Goal: Task Accomplishment & Management: Complete application form

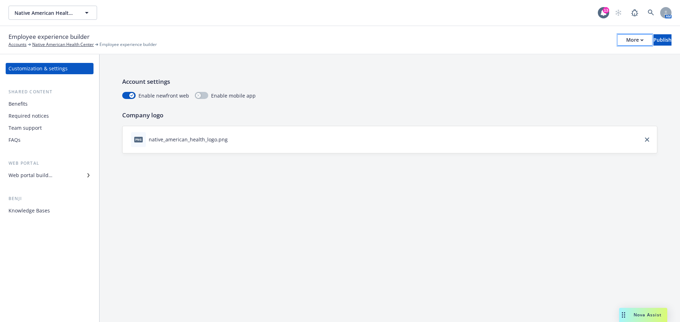
click at [640, 39] on icon "button" at bounding box center [641, 40] width 3 height 2
click at [570, 69] on link "Copy portal link" at bounding box center [576, 70] width 105 height 14
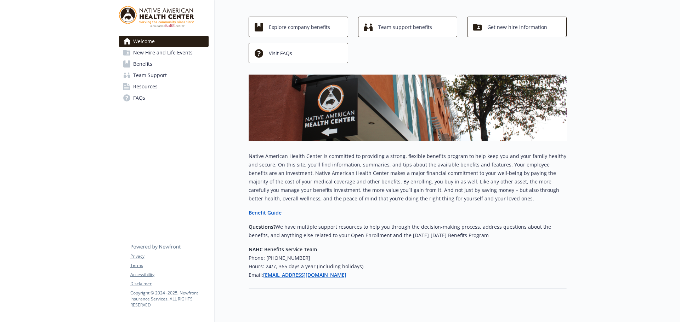
scroll to position [50, 0]
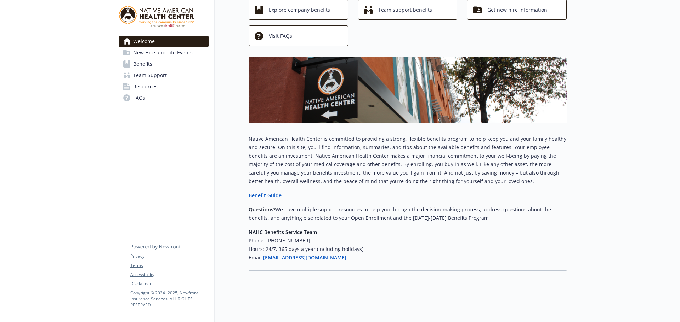
click at [151, 52] on span "New Hire and Life Events" at bounding box center [162, 52] width 59 height 11
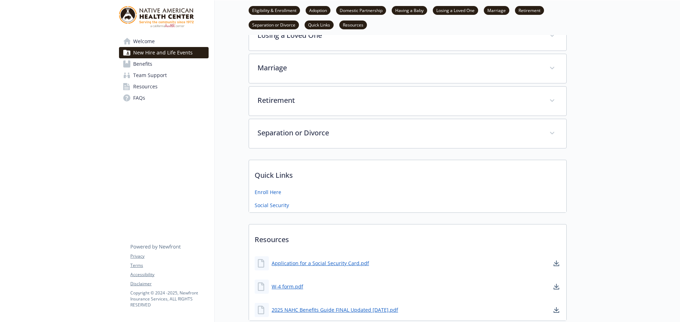
scroll to position [298, 0]
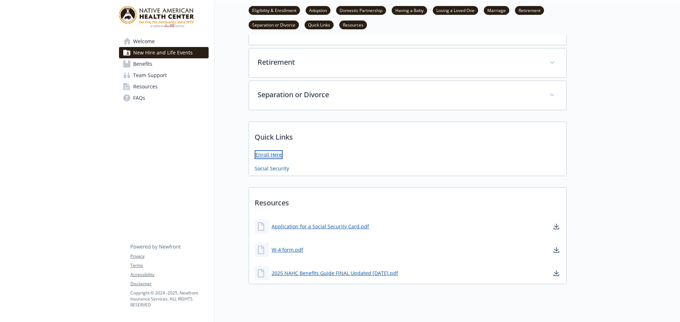
click at [268, 152] on link "Enroll Here" at bounding box center [268, 154] width 28 height 9
